Goal: Task Accomplishment & Management: Manage account settings

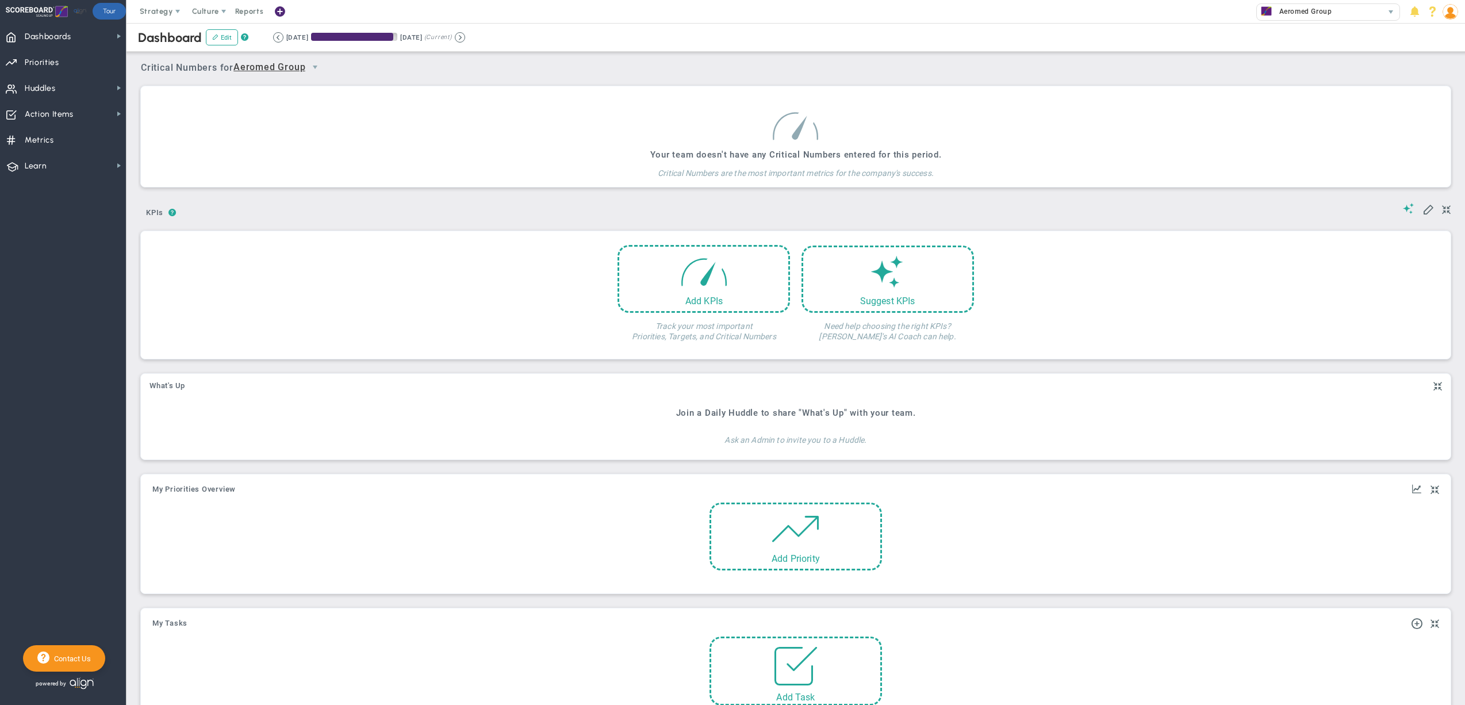
click at [1452, 14] on img at bounding box center [1450, 12] width 16 height 16
click at [1434, 127] on span "Sign Out" at bounding box center [1414, 126] width 93 height 23
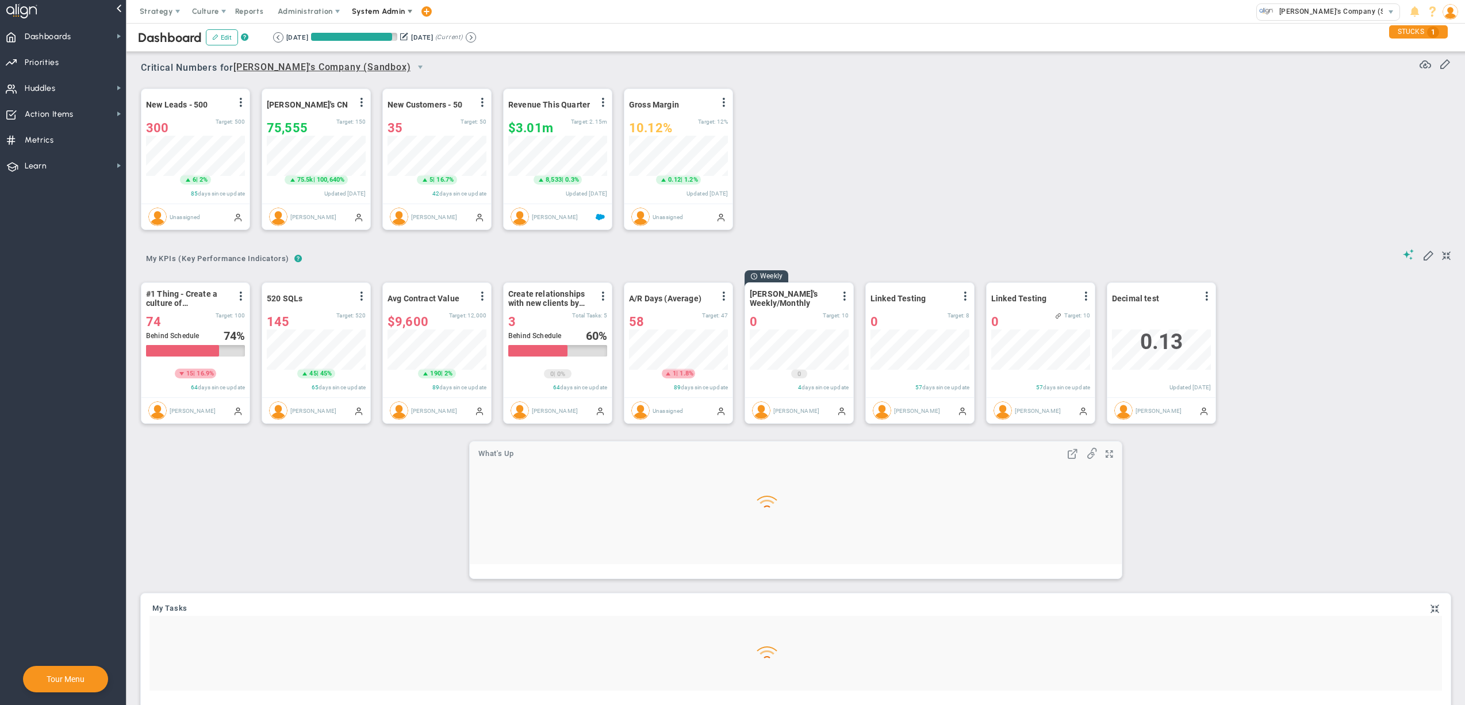
click at [387, 14] on span "System Admin" at bounding box center [378, 11] width 53 height 9
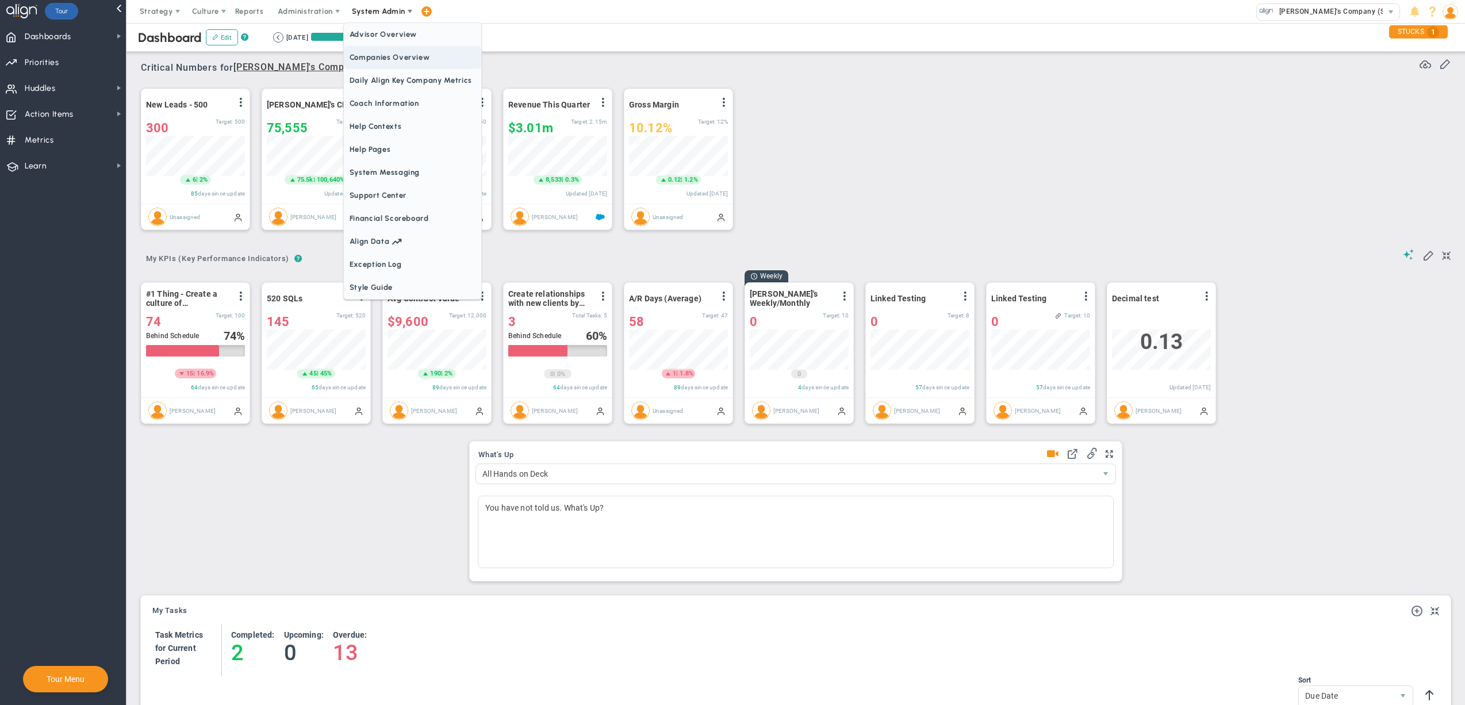
click at [392, 70] on span "Daily Align Key Company Metrics" at bounding box center [412, 80] width 137 height 23
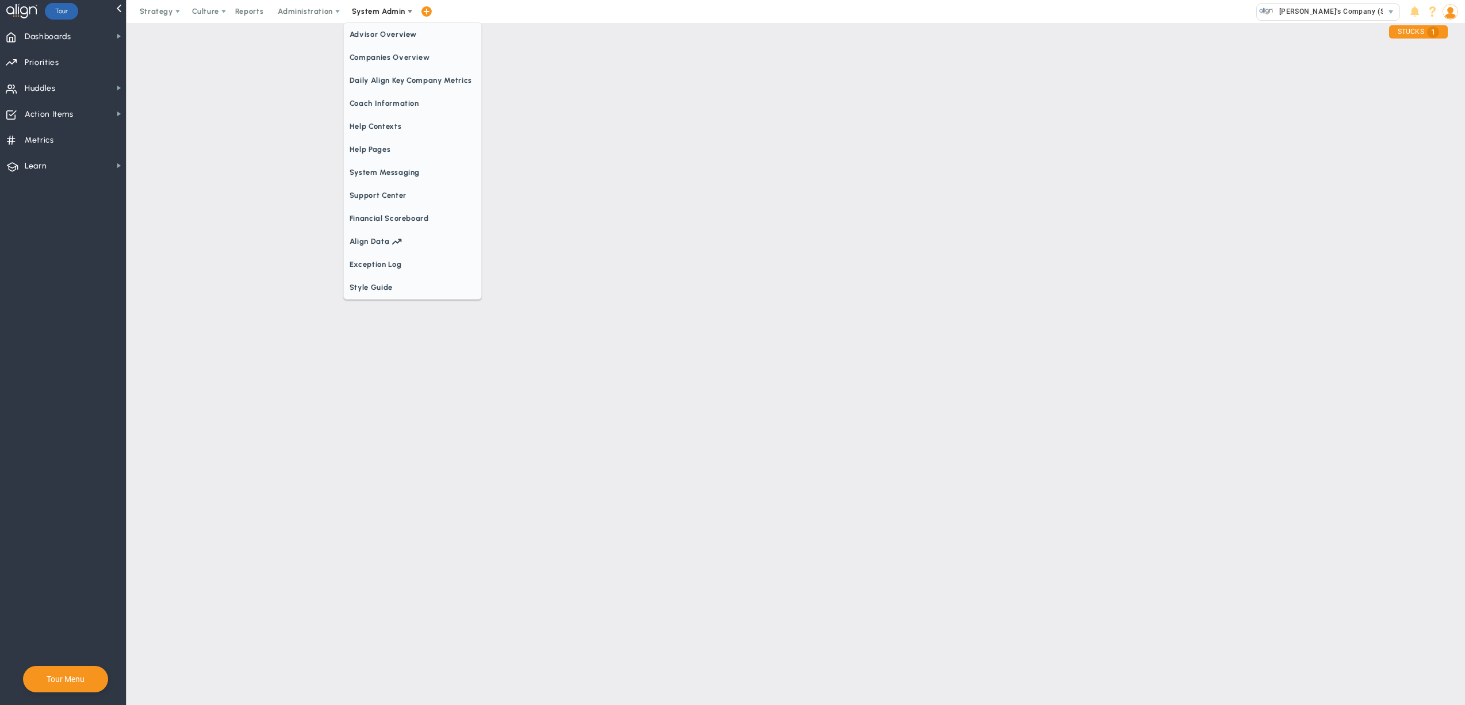
checkbox input "true"
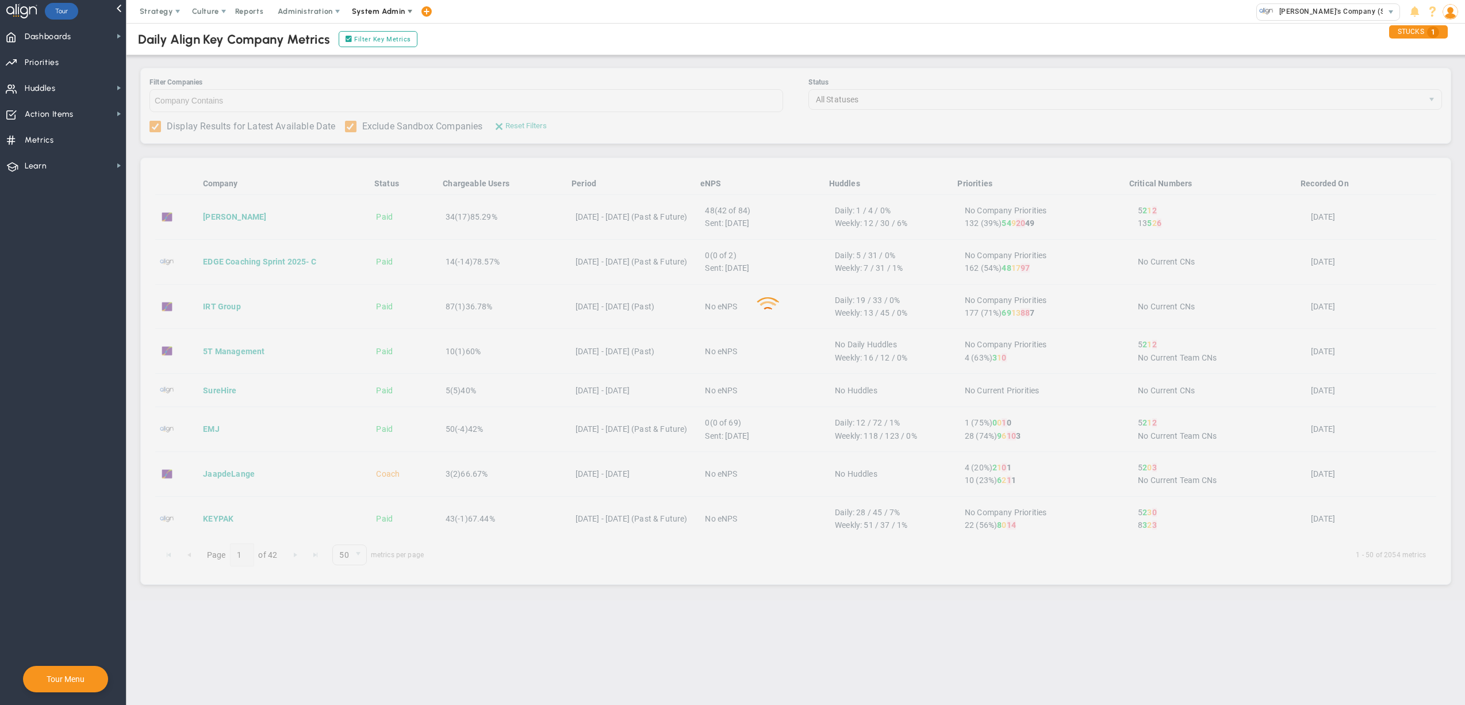
click at [387, 8] on span "System Admin" at bounding box center [378, 11] width 53 height 9
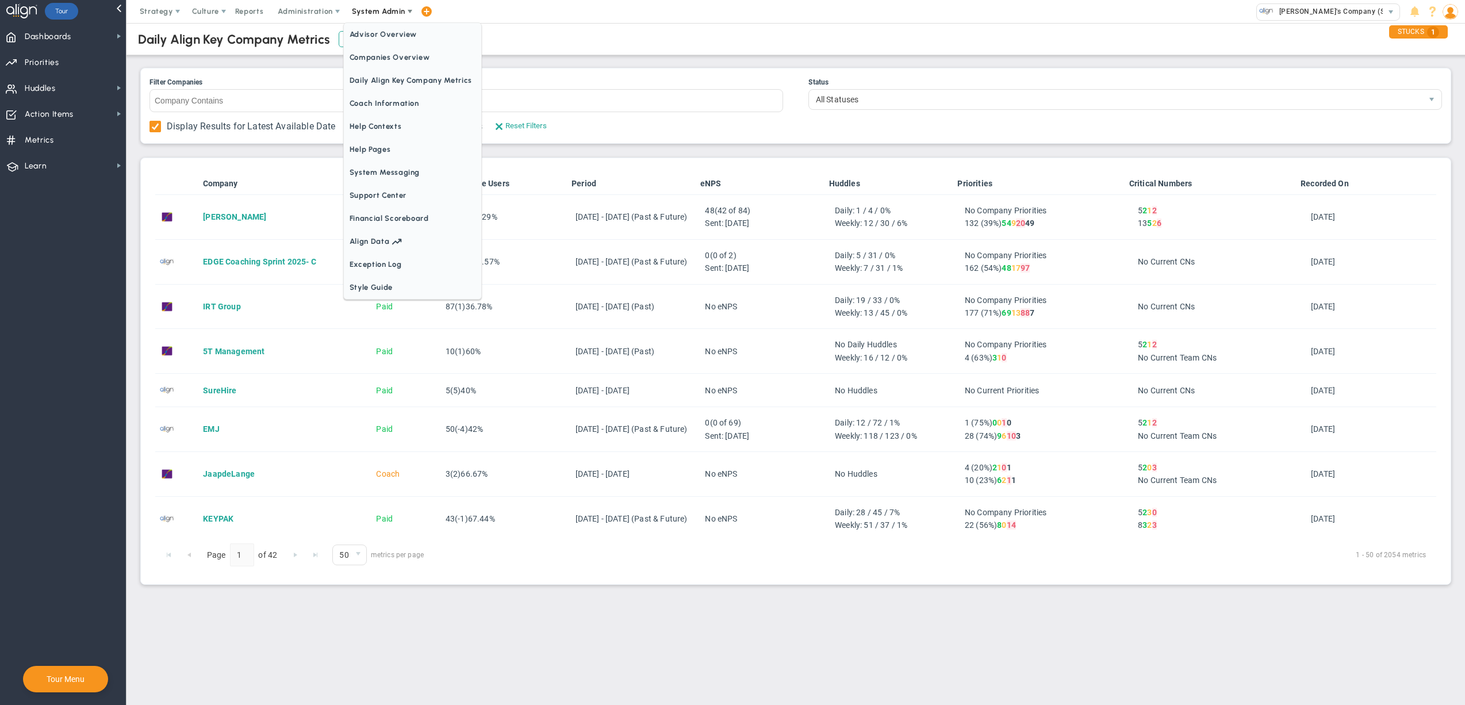
click at [393, 53] on span "Companies Overview" at bounding box center [412, 57] width 137 height 23
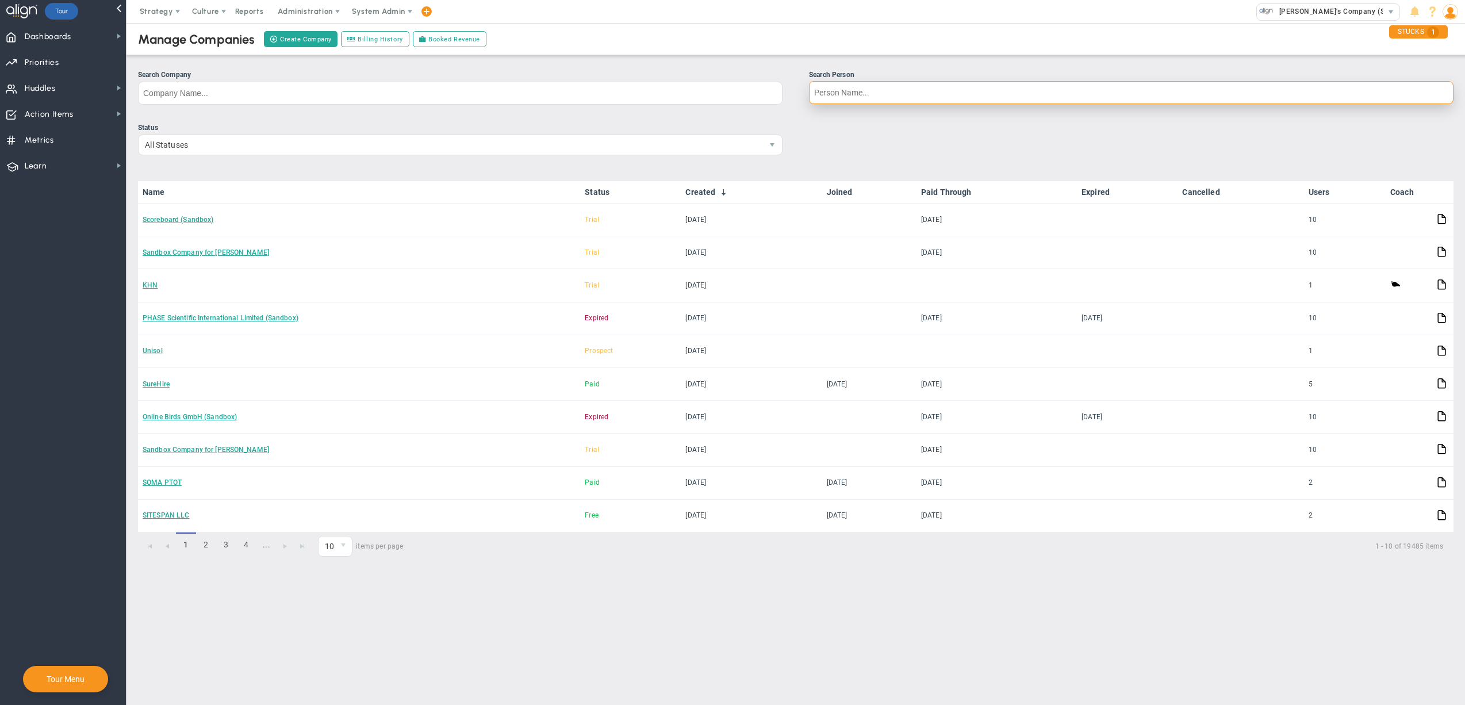
click at [840, 99] on input "Search Person" at bounding box center [1131, 92] width 644 height 23
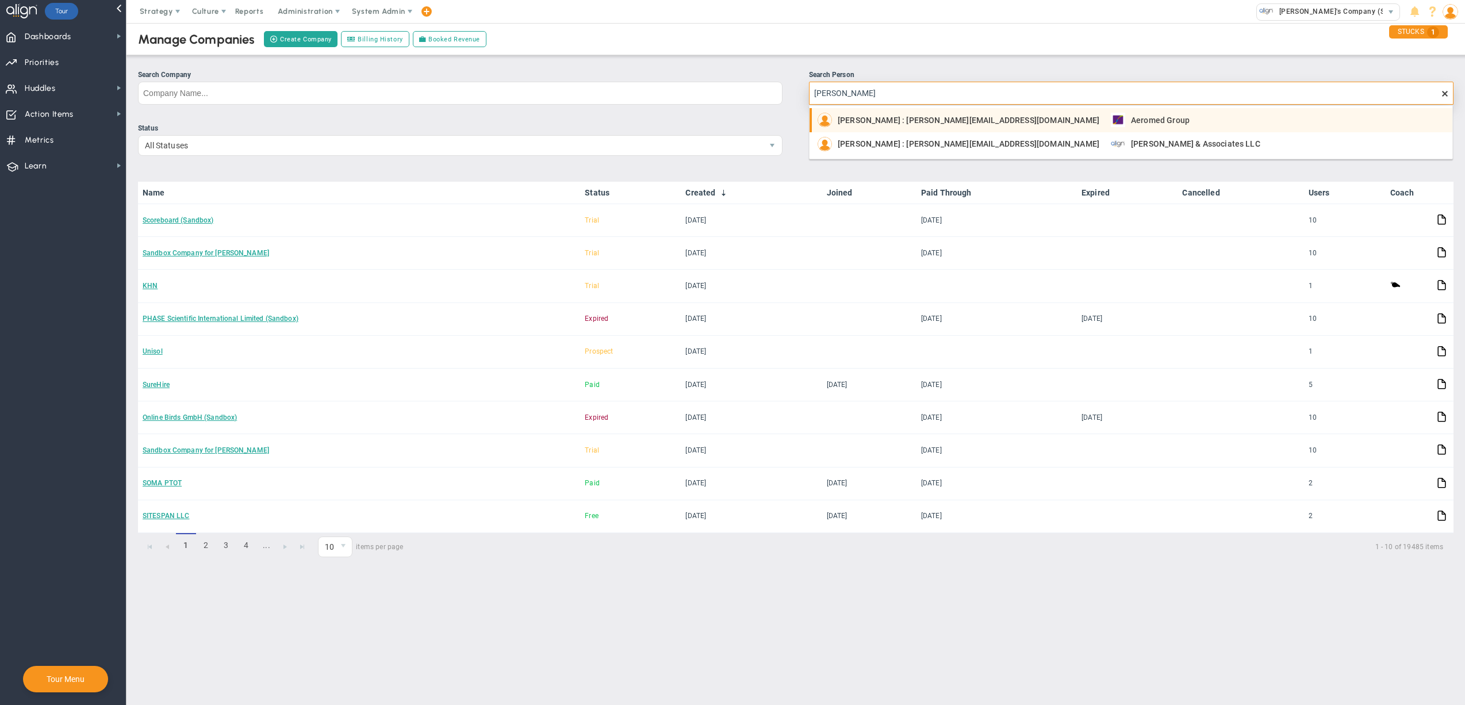
click at [889, 113] on li "[PERSON_NAME] : [PERSON_NAME][EMAIL_ADDRESS][DOMAIN_NAME] Aeromed Group" at bounding box center [1130, 120] width 643 height 24
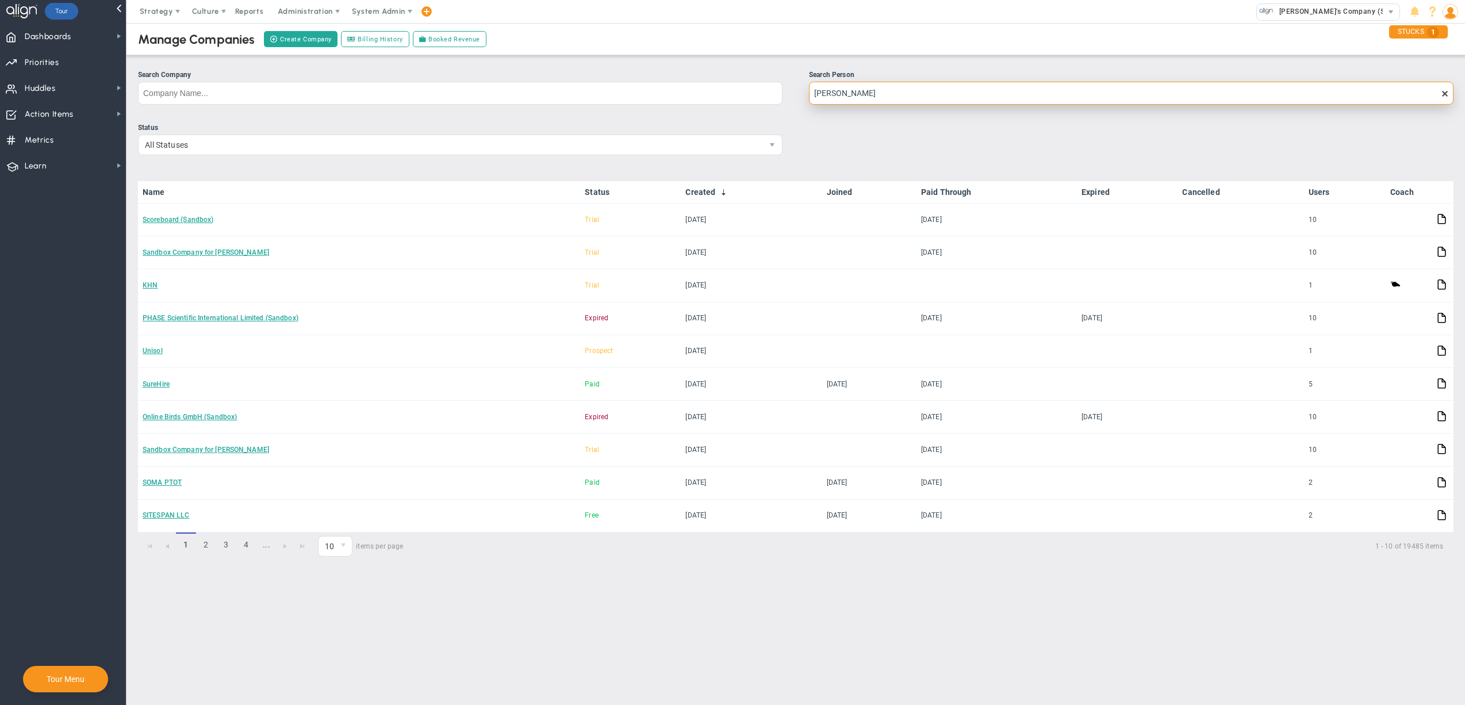
type input "[PERSON_NAME]"
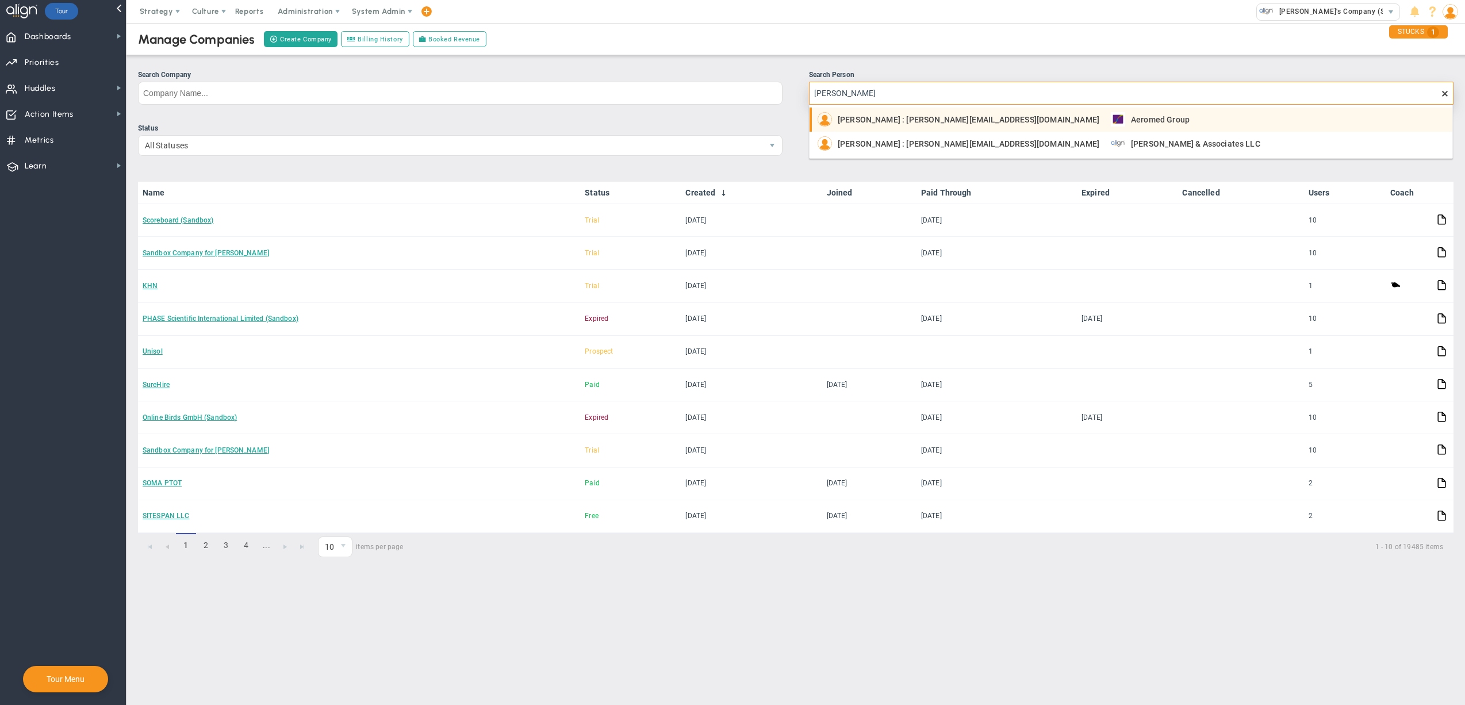
click at [1134, 125] on div "[PERSON_NAME] : [PERSON_NAME][EMAIL_ADDRESS][DOMAIN_NAME] Aeromed Group" at bounding box center [1131, 119] width 629 height 14
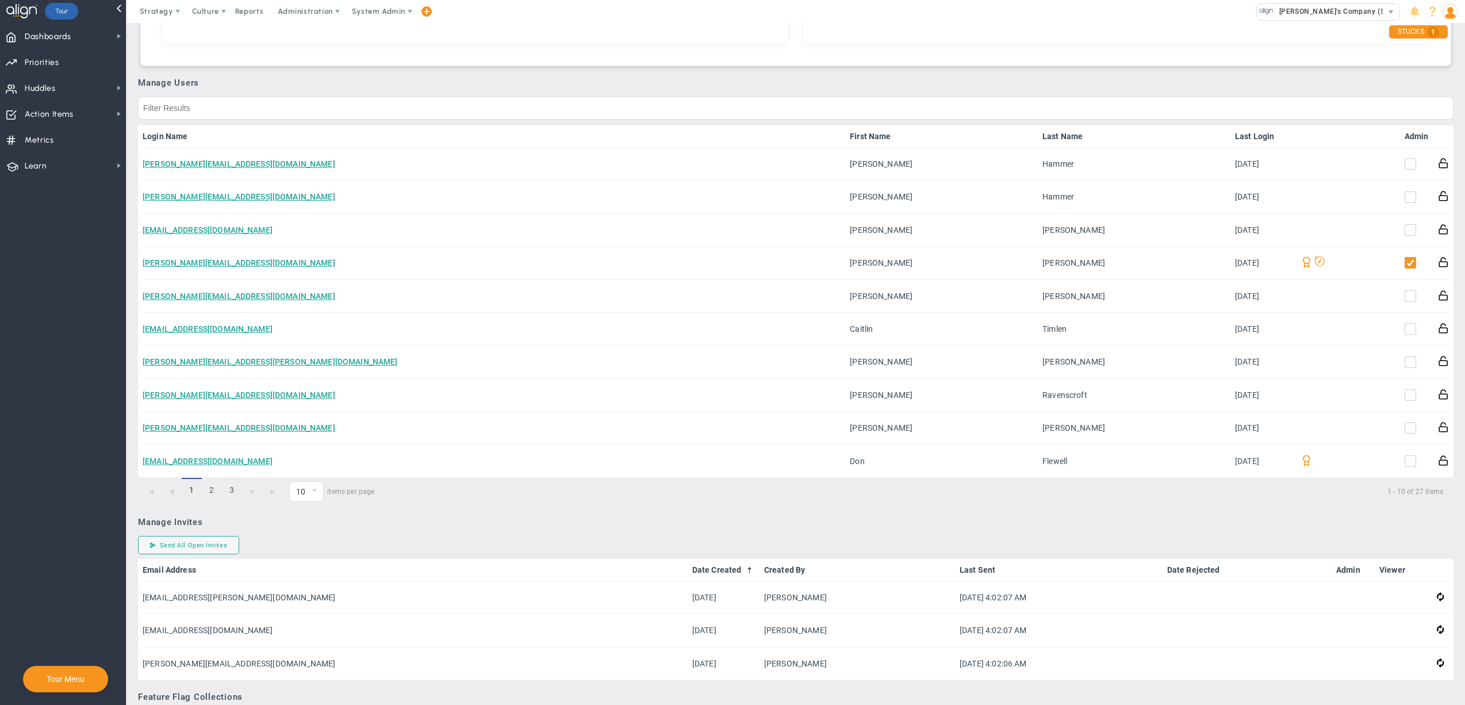
click at [1404, 132] on link "Admin" at bounding box center [1416, 136] width 24 height 9
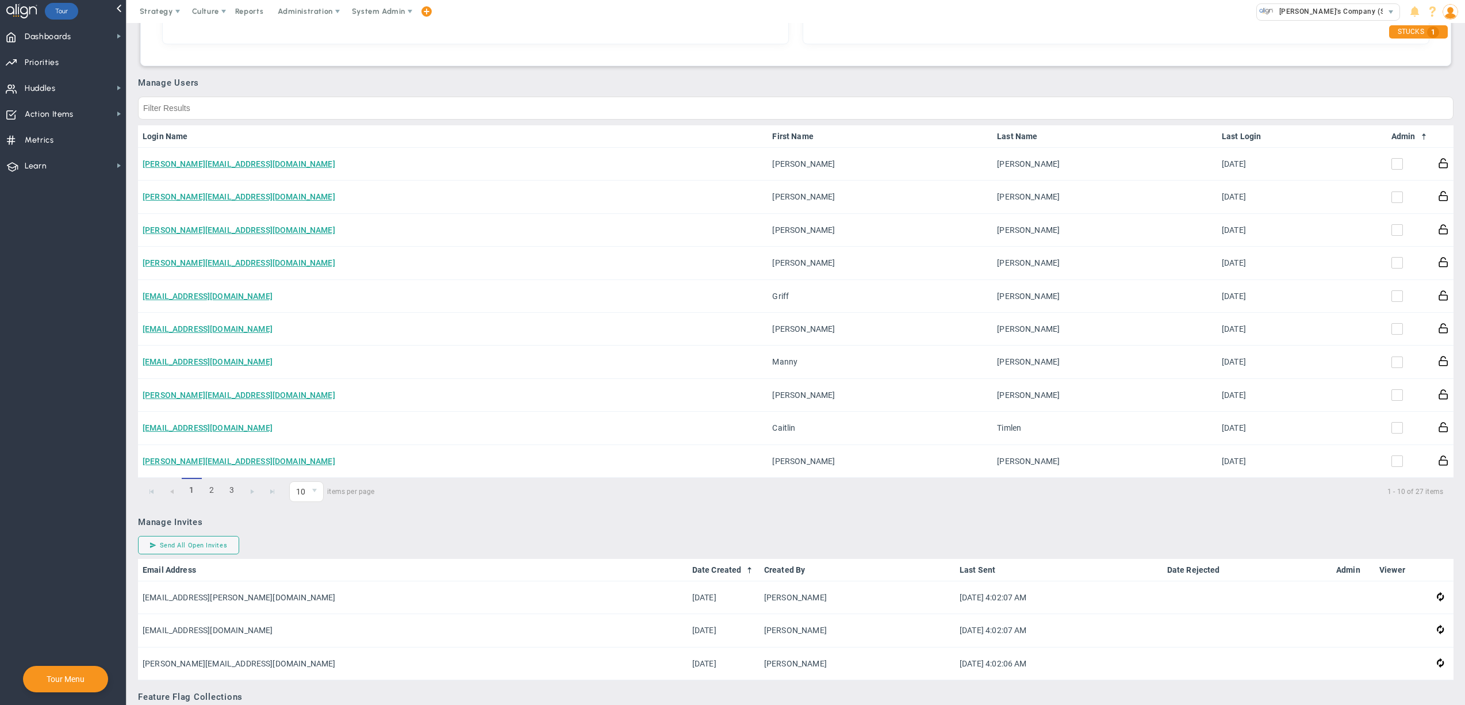
click at [1396, 132] on link "Admin" at bounding box center [1409, 136] width 37 height 9
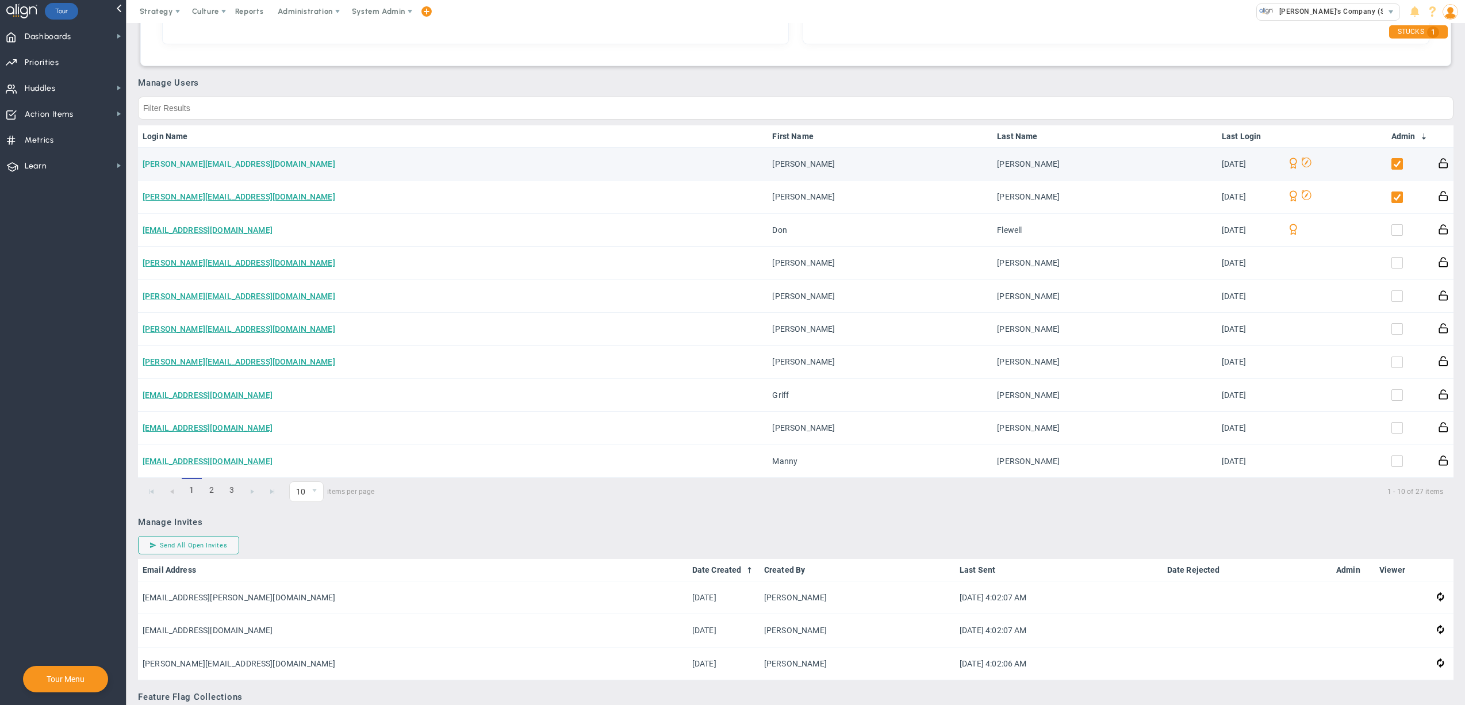
click at [194, 159] on link "[PERSON_NAME][EMAIL_ADDRESS][DOMAIN_NAME]" at bounding box center [239, 163] width 193 height 9
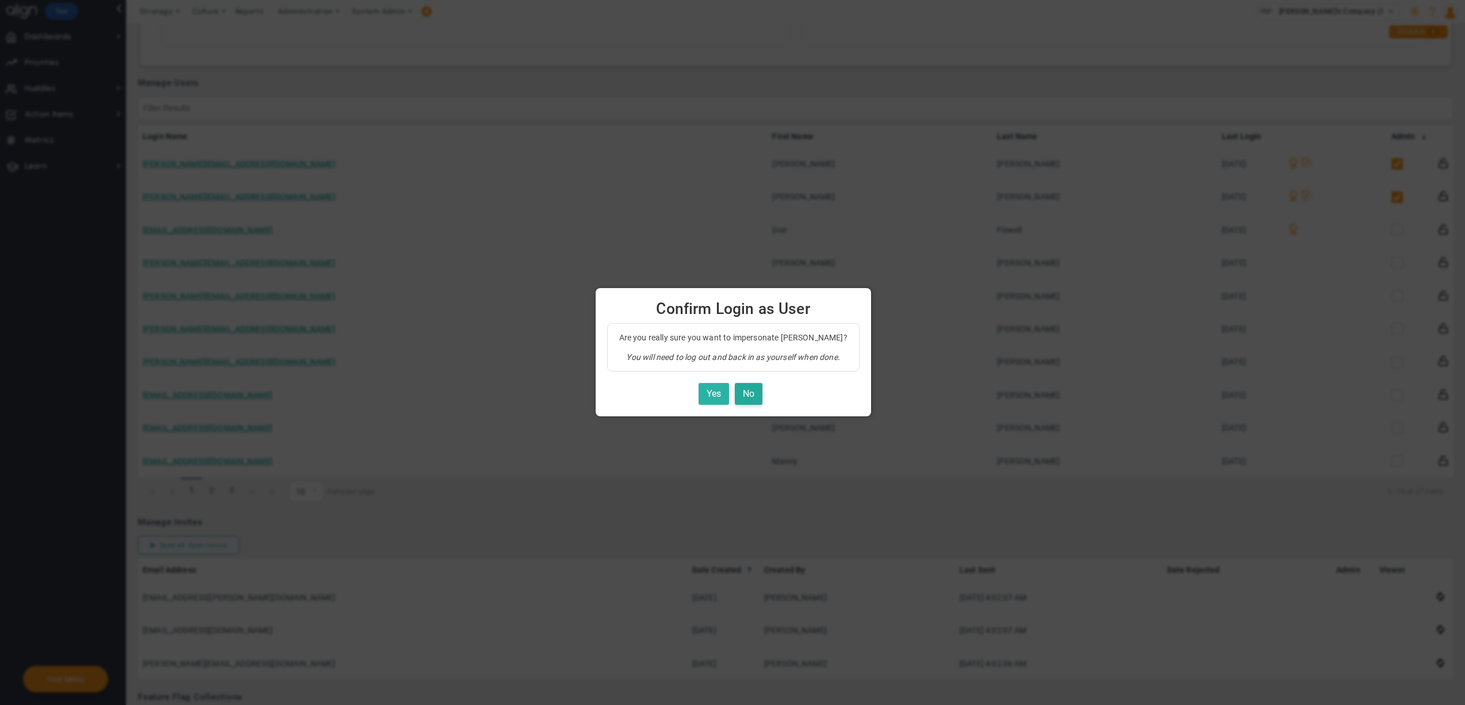
click at [718, 389] on button "Yes" at bounding box center [713, 394] width 30 height 22
